Goal: Find specific page/section: Find specific page/section

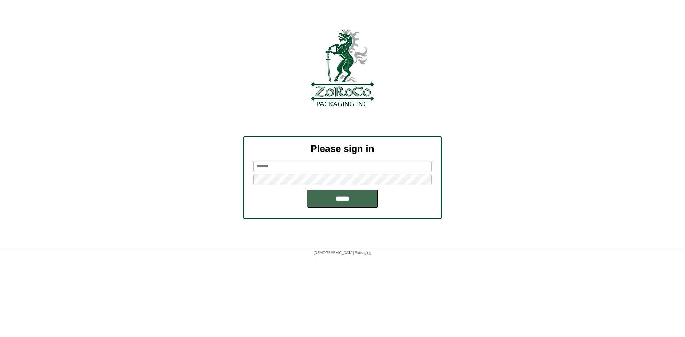
type input "*******"
click at [361, 203] on input "*****" at bounding box center [342, 199] width 71 height 18
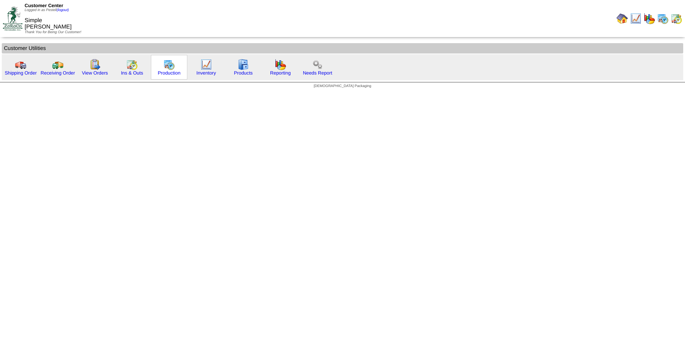
click at [173, 76] on div "Production" at bounding box center [169, 67] width 36 height 25
click at [173, 75] on link "Production" at bounding box center [169, 72] width 23 height 5
